Goal: Participate in discussion: Engage in conversation with other users on a specific topic

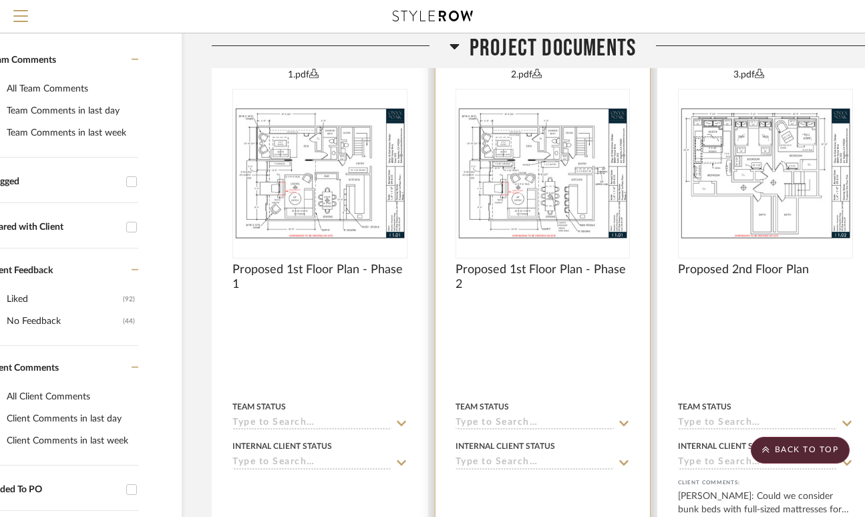
scroll to position [290, 68]
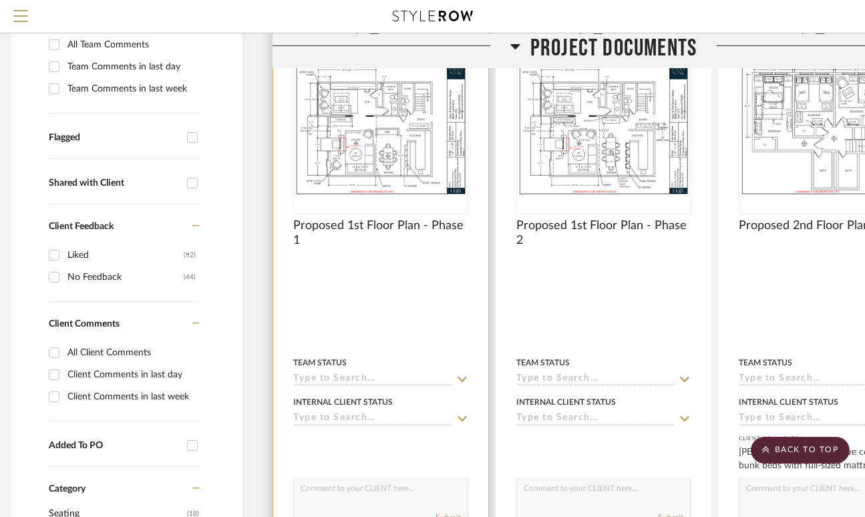
scroll to position [335, 9]
click at [393, 170] on img "0" at bounding box center [380, 128] width 172 height 133
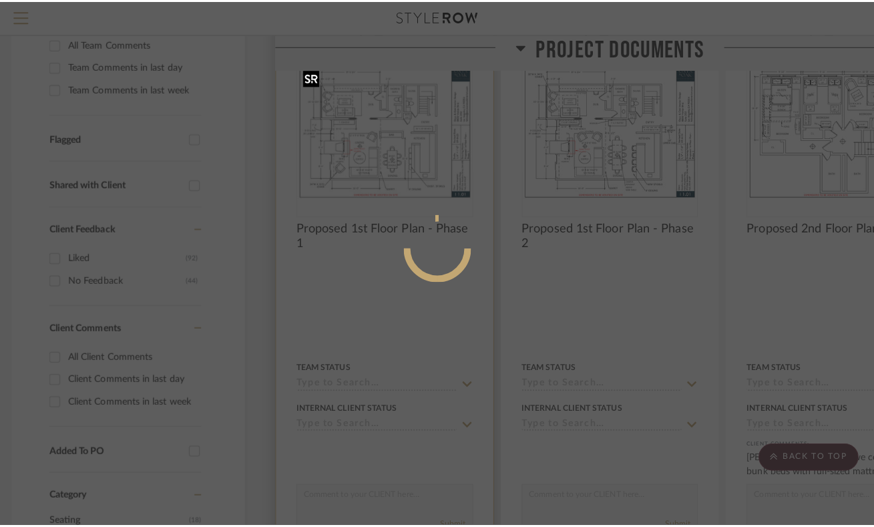
scroll to position [0, 0]
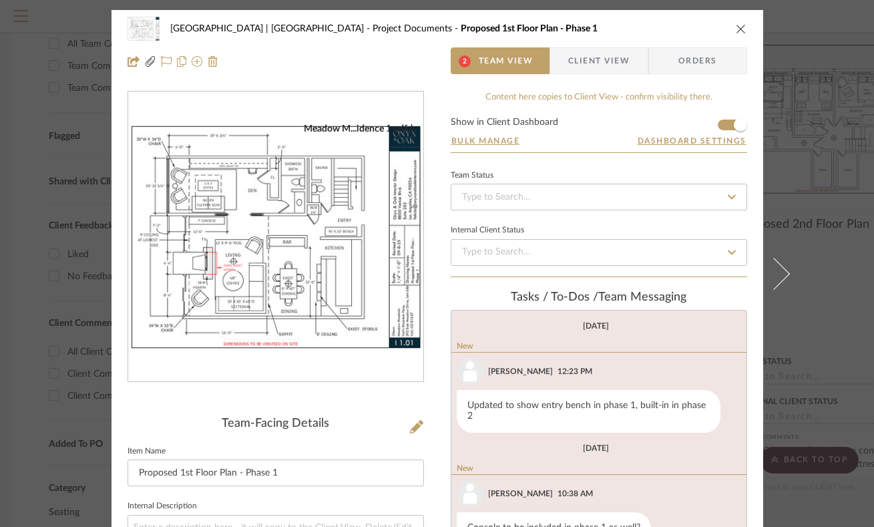
click at [264, 264] on img "0" at bounding box center [275, 237] width 295 height 228
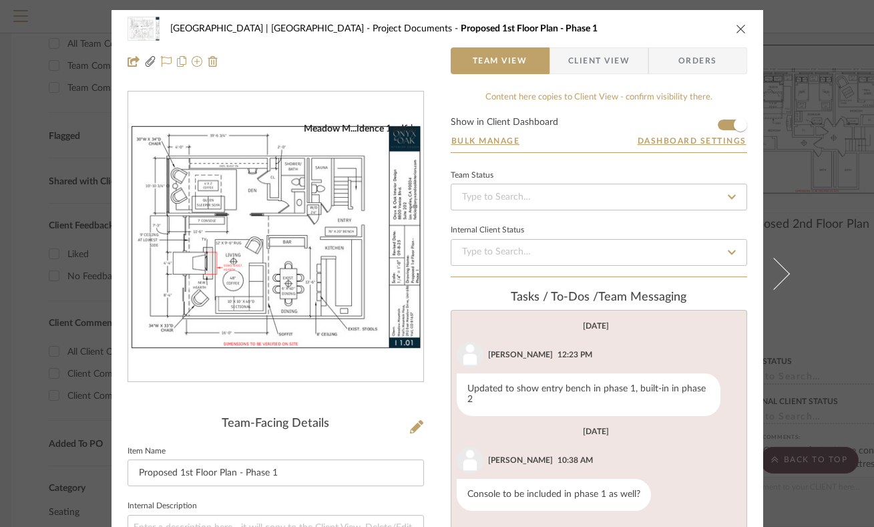
click at [736, 29] on icon "close" at bounding box center [741, 28] width 11 height 11
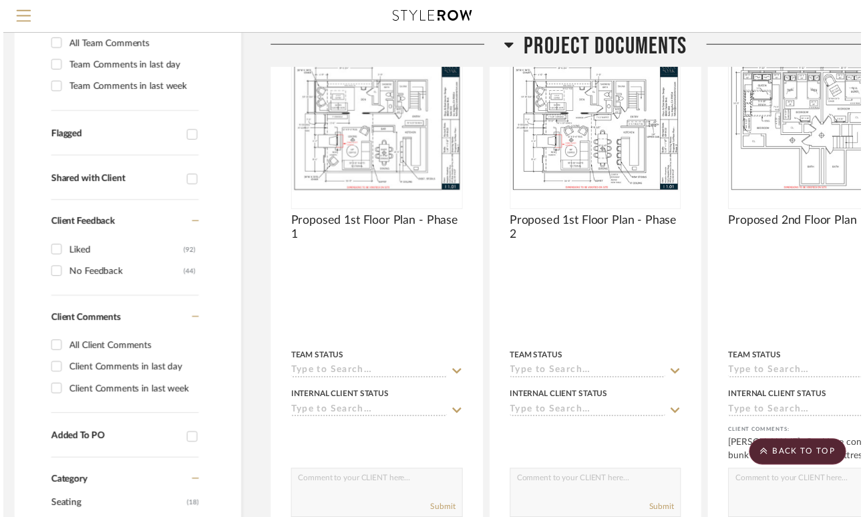
scroll to position [335, 9]
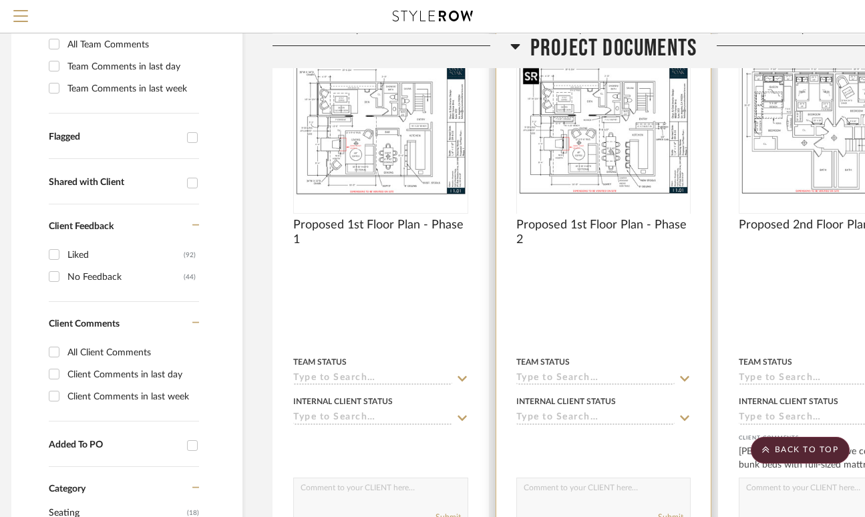
click at [605, 135] on div at bounding box center [603, 213] width 175 height 338
click at [608, 142] on img "0" at bounding box center [603, 128] width 172 height 133
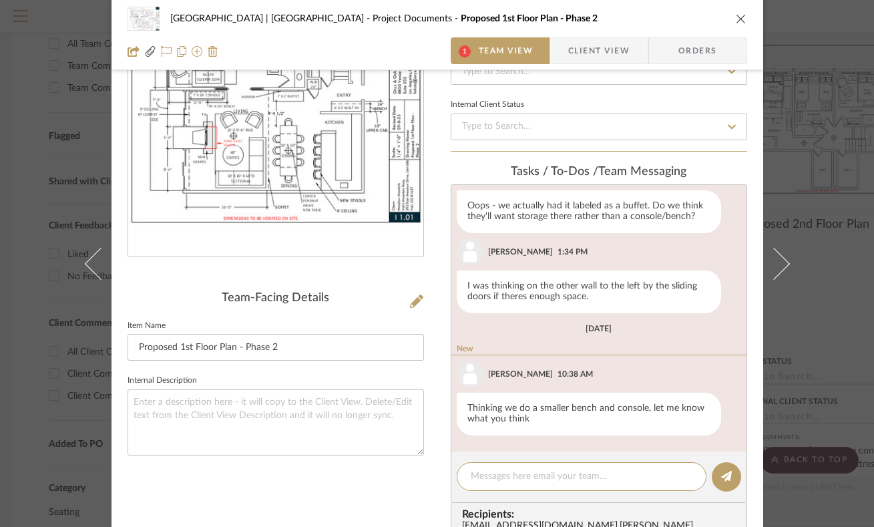
scroll to position [0, 0]
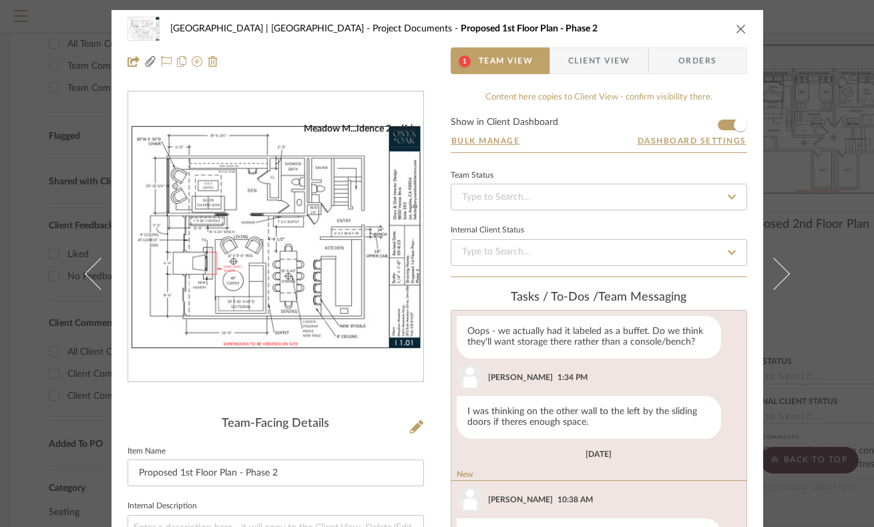
click at [224, 260] on img "0" at bounding box center [275, 237] width 295 height 228
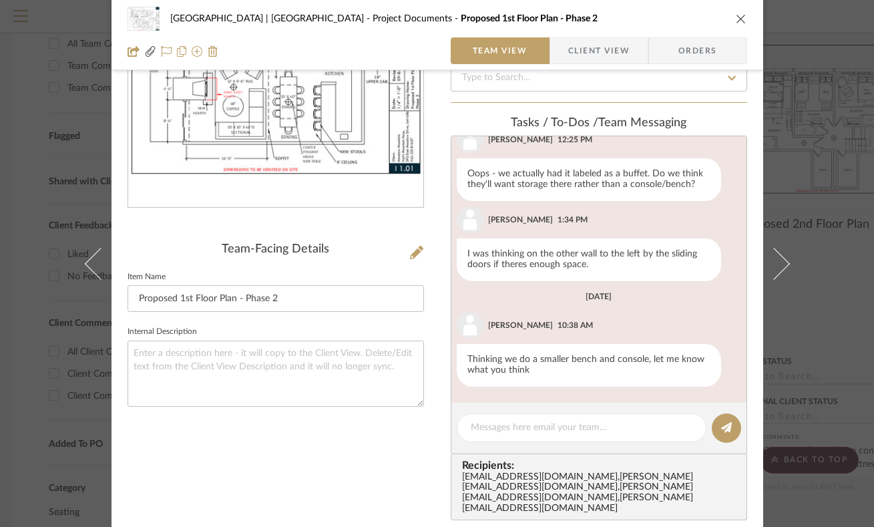
scroll to position [176, 0]
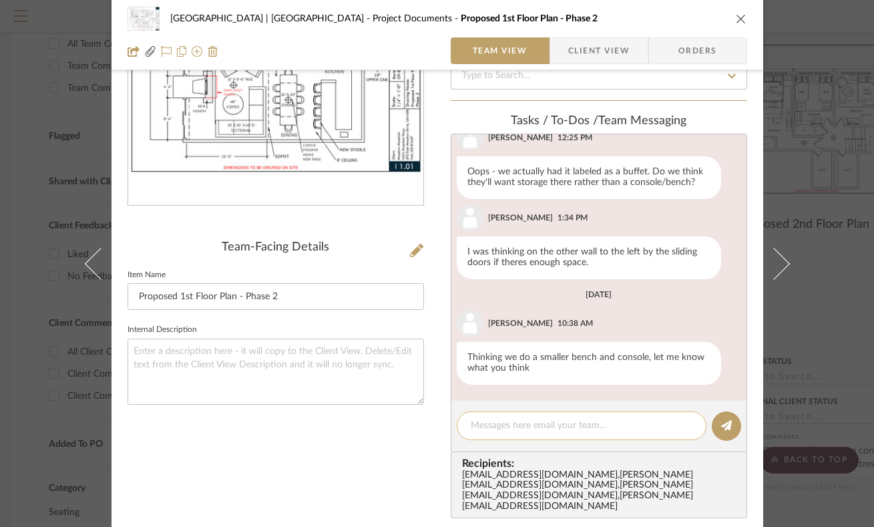
click at [493, 419] on textarea at bounding box center [582, 426] width 222 height 14
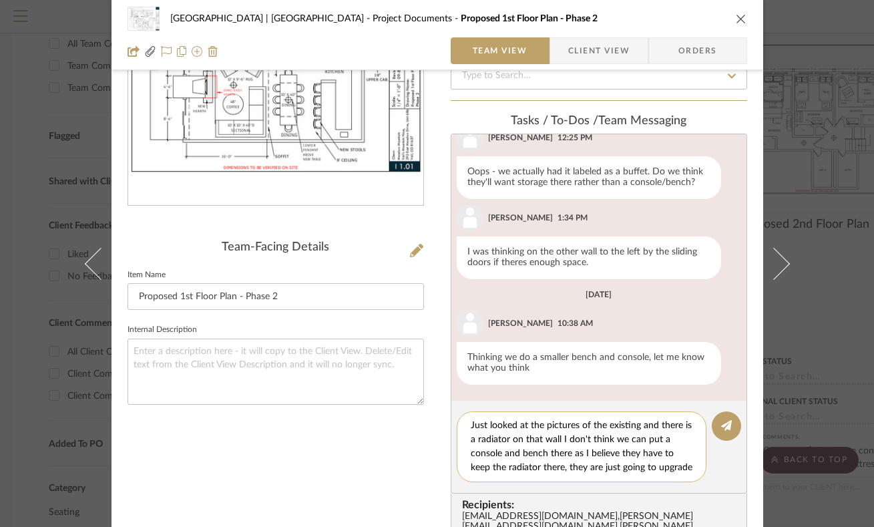
scroll to position [13, 0]
type textarea "Just looked at the pictures of the existing and there is a radiator on that wal…"
click at [724, 425] on icon at bounding box center [726, 425] width 11 height 11
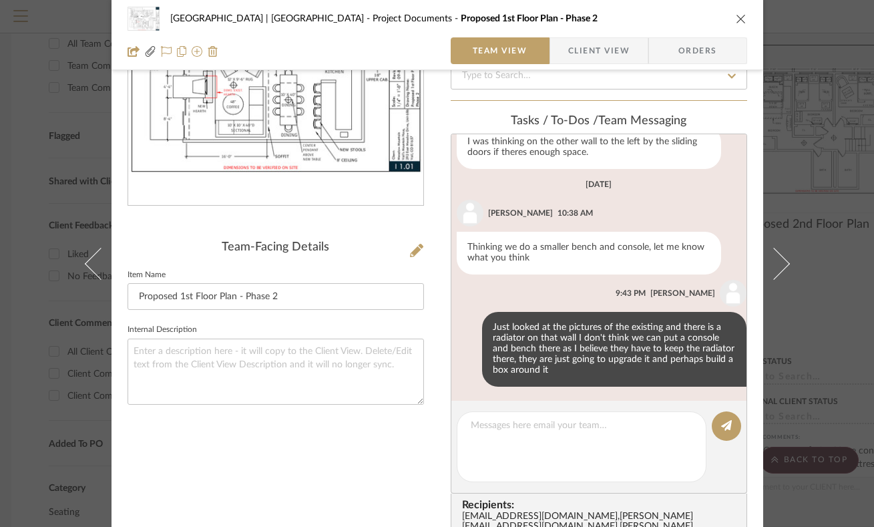
scroll to position [233, 0]
click at [736, 17] on icon "close" at bounding box center [741, 18] width 11 height 11
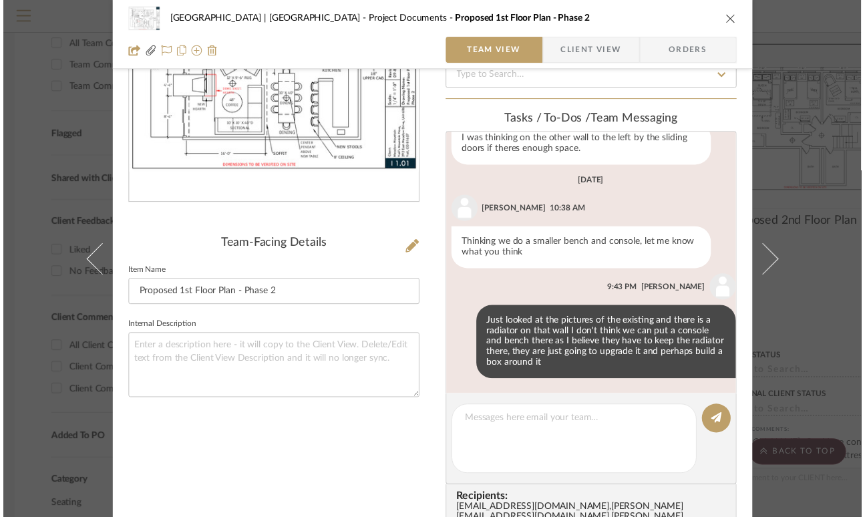
scroll to position [335, 9]
